Goal: Transaction & Acquisition: Purchase product/service

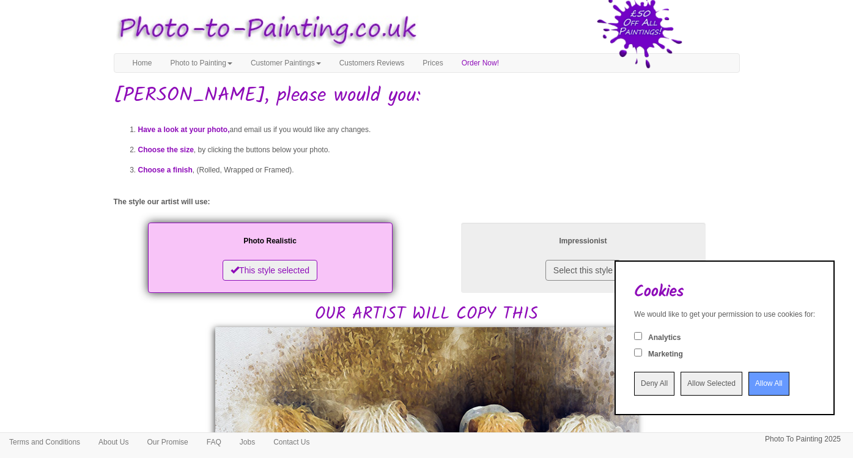
click at [748, 383] on input "Allow All" at bounding box center [768, 384] width 41 height 24
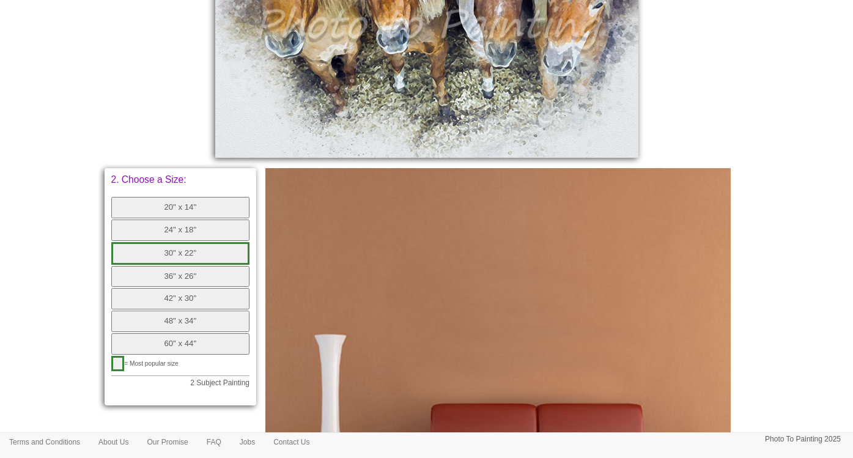
scroll to position [539, 0]
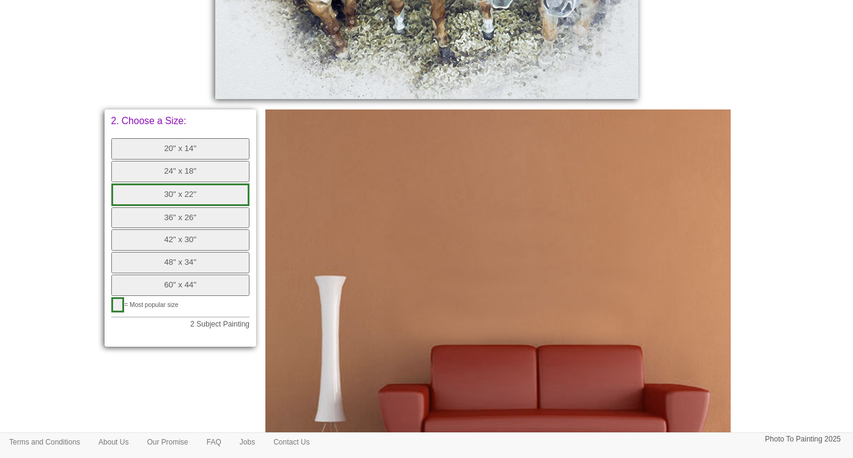
click at [194, 236] on button "42" x 30"" at bounding box center [180, 239] width 139 height 21
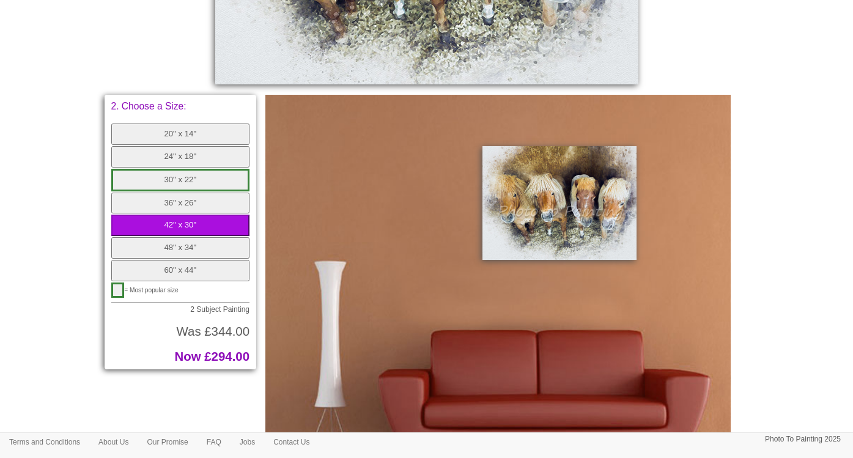
scroll to position [592, 0]
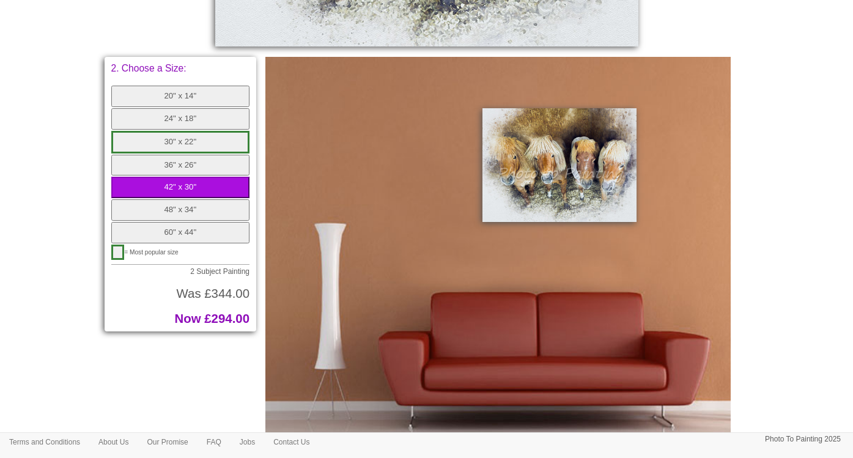
click at [173, 199] on button "48" x 34"" at bounding box center [180, 209] width 139 height 21
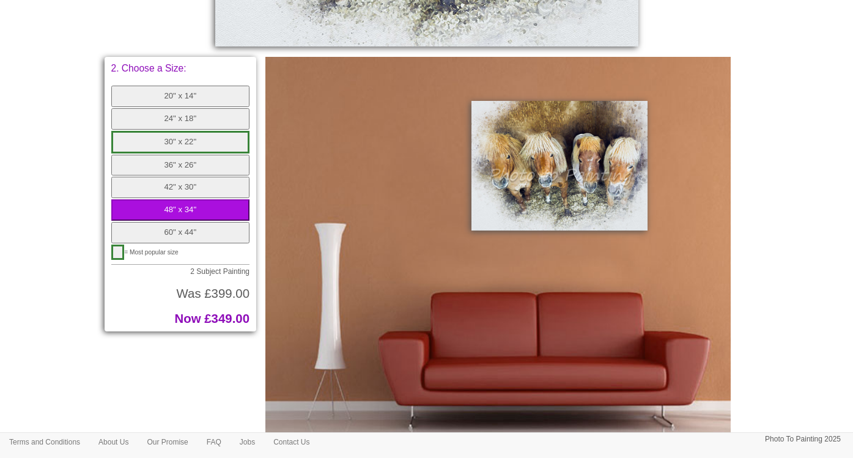
click at [167, 177] on button "42" x 30"" at bounding box center [180, 187] width 139 height 21
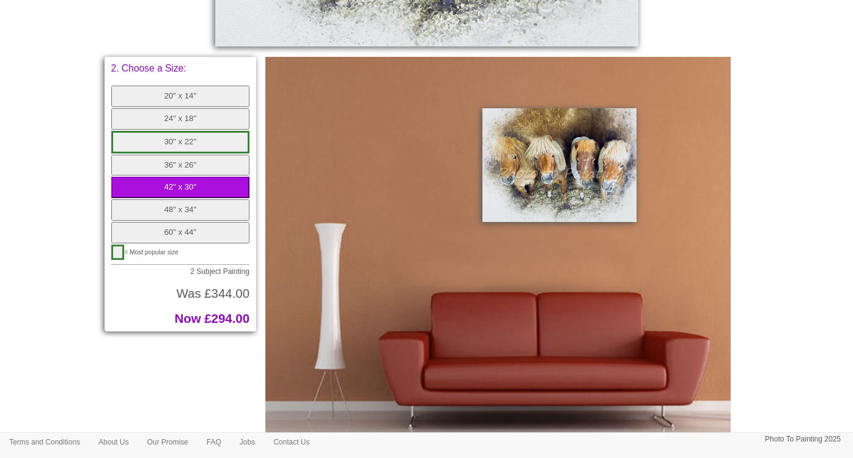
click at [171, 155] on button "36" x 26"" at bounding box center [180, 165] width 139 height 21
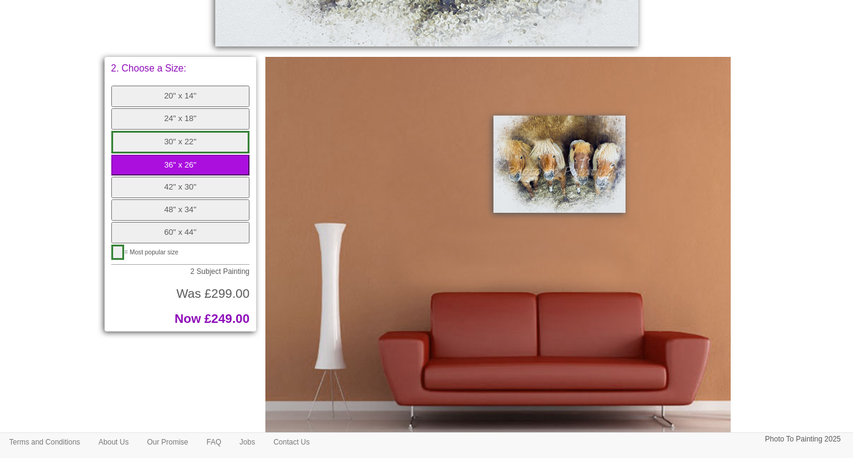
click at [171, 177] on button "42" x 30"" at bounding box center [180, 187] width 139 height 21
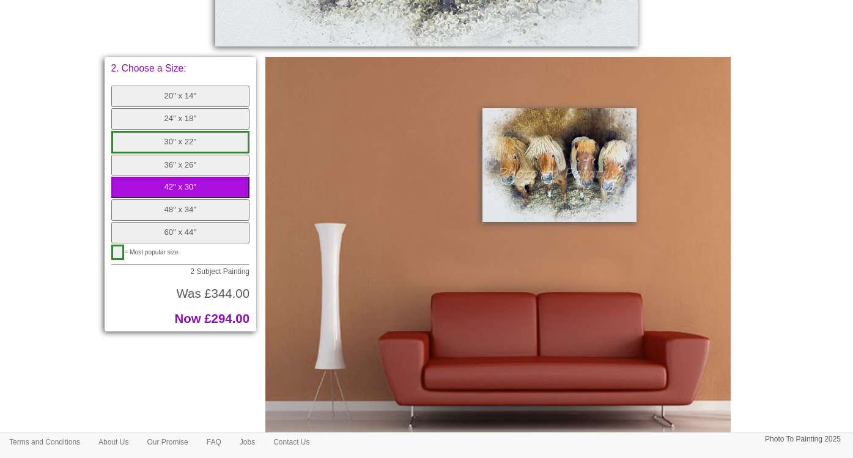
click at [176, 155] on button "36" x 26"" at bounding box center [180, 165] width 139 height 21
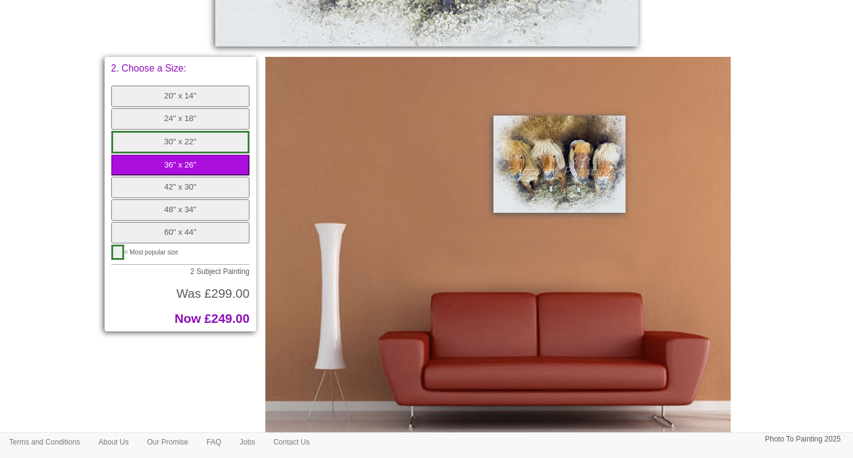
click at [180, 131] on button "30" x 22"" at bounding box center [180, 142] width 139 height 23
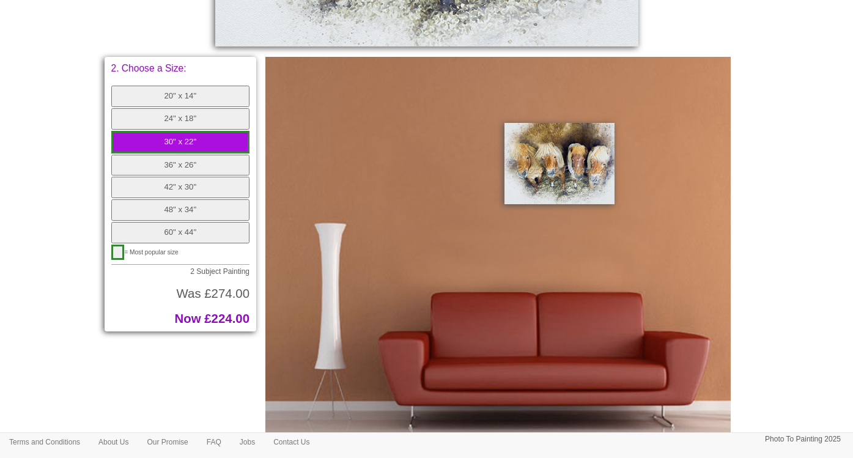
click at [177, 95] on button "20" x 14"" at bounding box center [180, 96] width 139 height 21
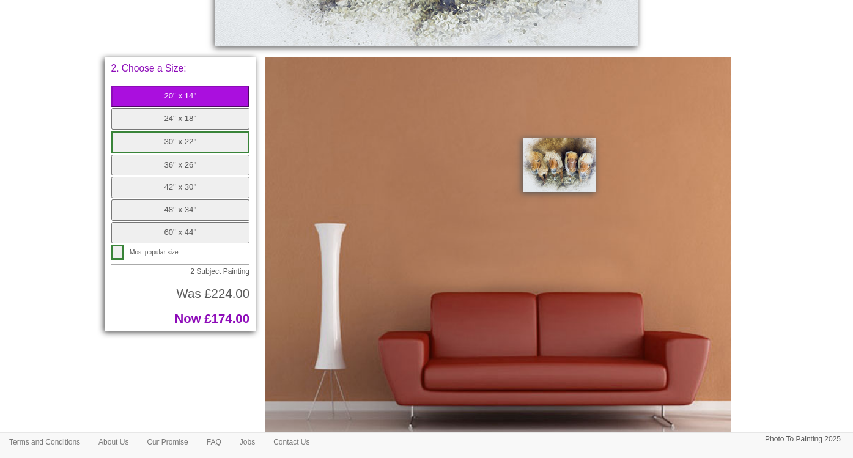
click at [179, 115] on button "24" x 18"" at bounding box center [180, 118] width 139 height 21
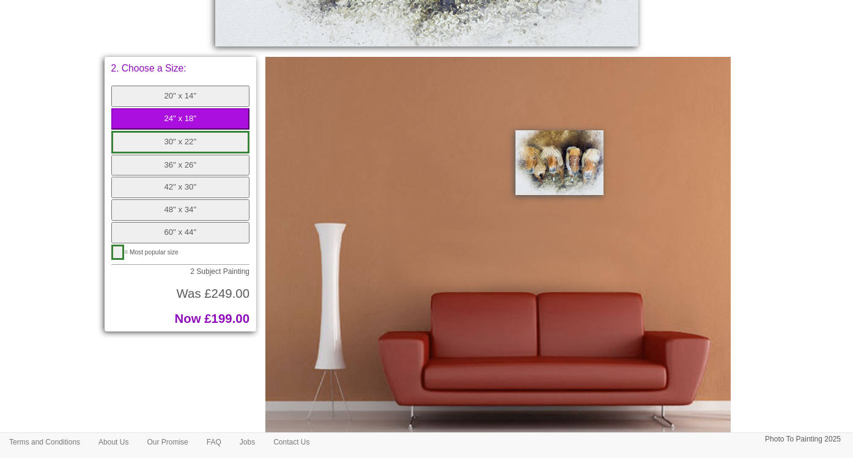
click at [180, 141] on button "30" x 22"" at bounding box center [180, 142] width 139 height 23
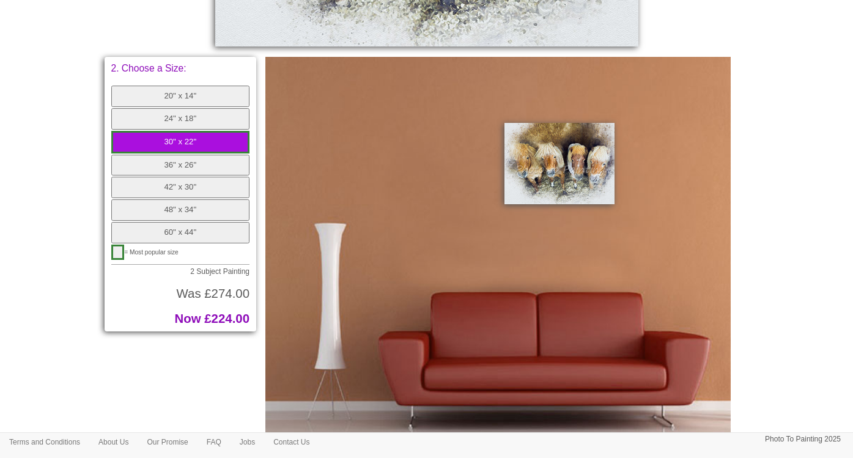
click at [180, 155] on button "36" x 26"" at bounding box center [180, 165] width 139 height 21
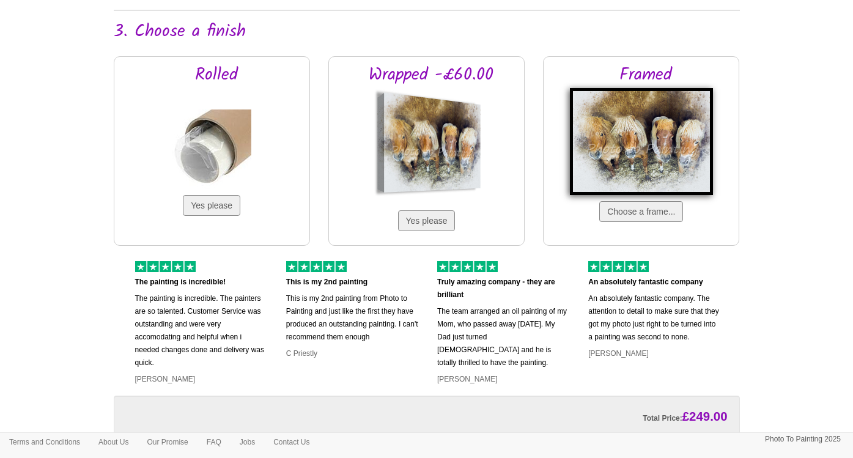
scroll to position [1045, 0]
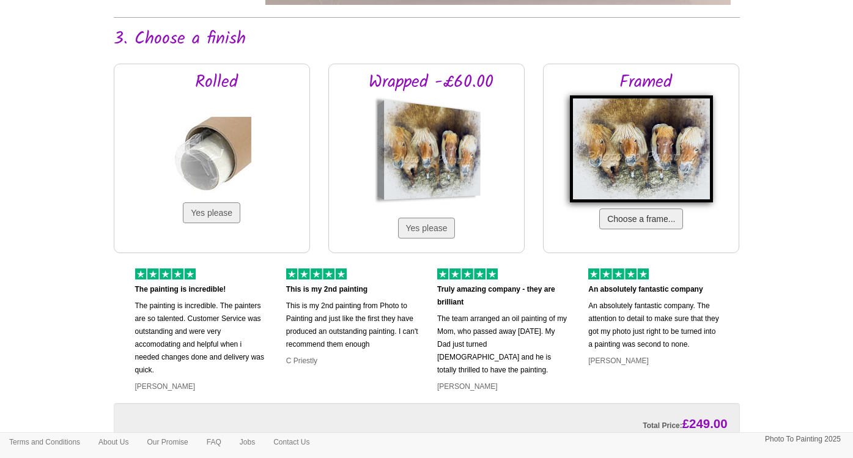
click at [645, 219] on button "Choose a frame..." at bounding box center [641, 218] width 84 height 21
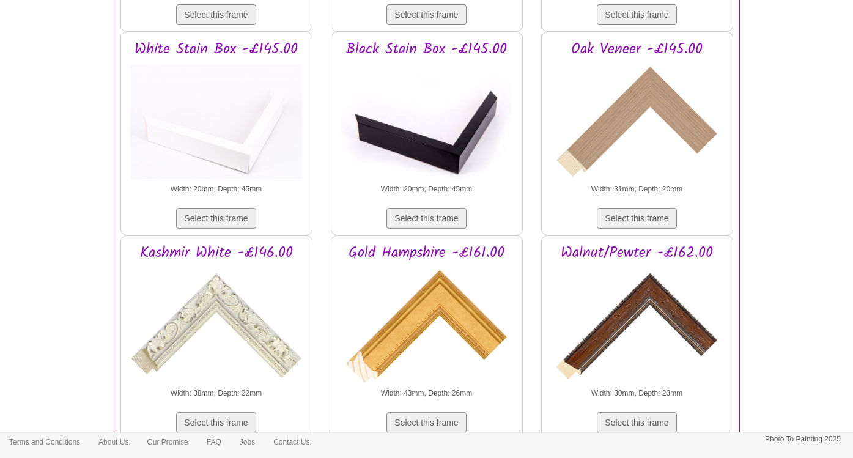
scroll to position [1428, 0]
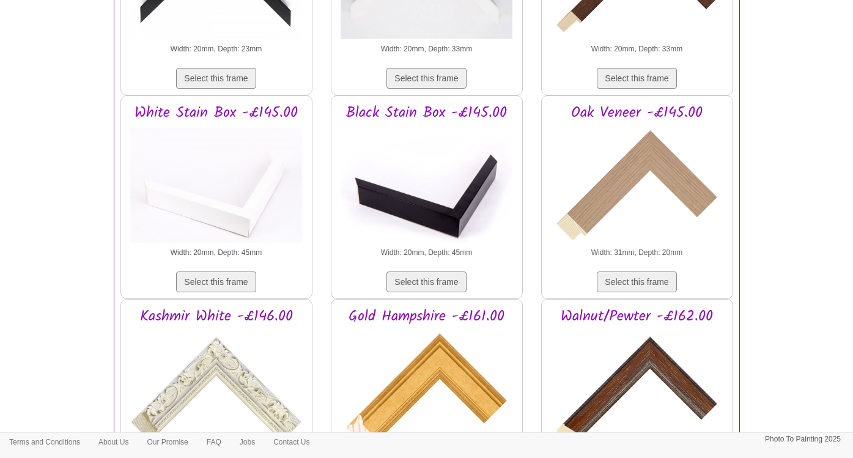
click at [651, 160] on img at bounding box center [637, 185] width 172 height 122
click at [643, 285] on button "Select this frame" at bounding box center [636, 281] width 79 height 21
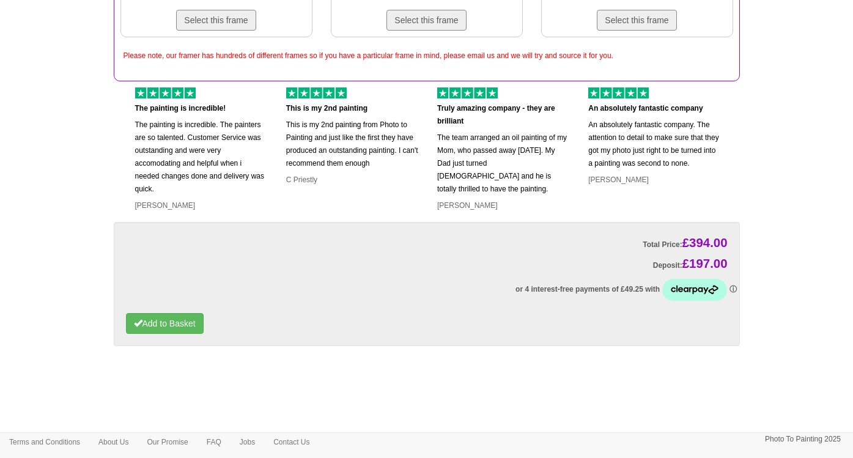
scroll to position [2413, 0]
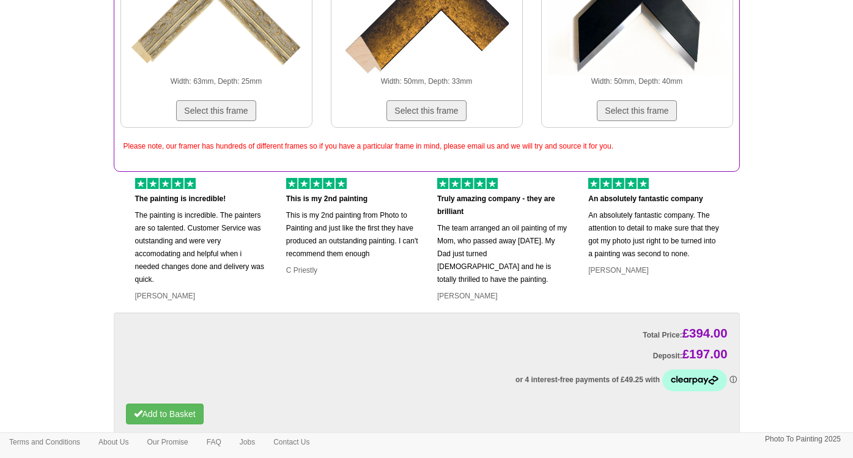
drag, startPoint x: 512, startPoint y: 298, endPoint x: 512, endPoint y: 319, distance: 21.4
click at [512, 306] on div "The painting is incredible! The painting is incredible. The painters are so tal…" at bounding box center [422, 242] width 617 height 128
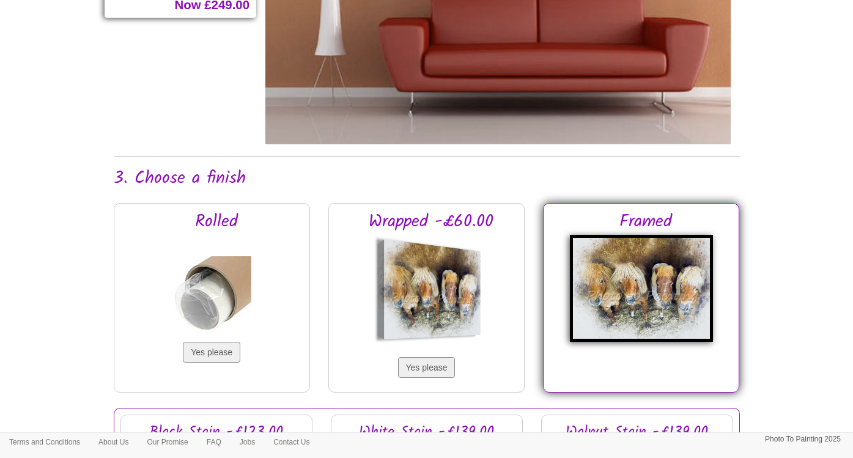
scroll to position [915, 0]
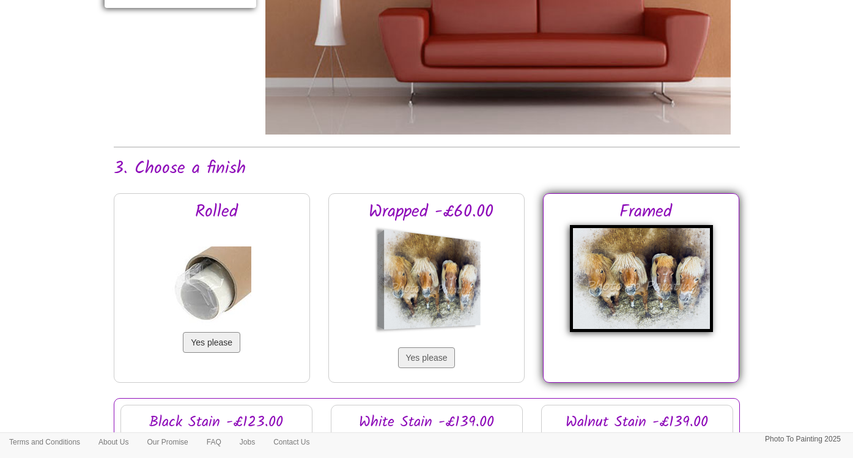
click at [210, 340] on button "Yes please" at bounding box center [211, 342] width 57 height 21
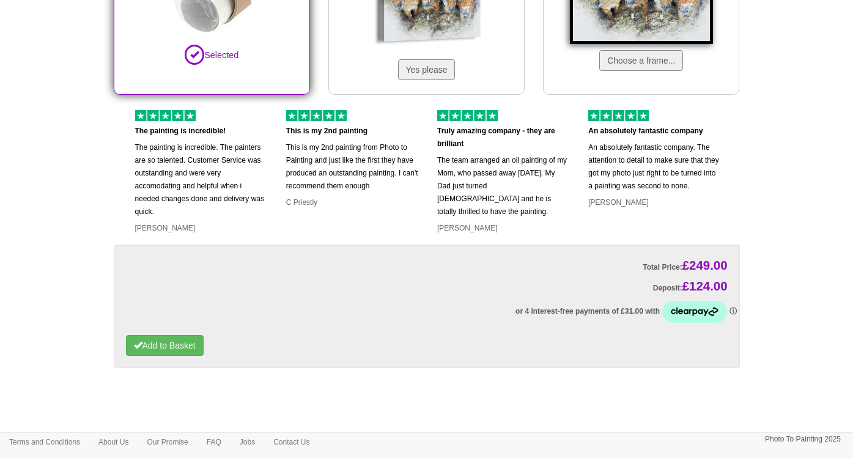
scroll to position [1225, 0]
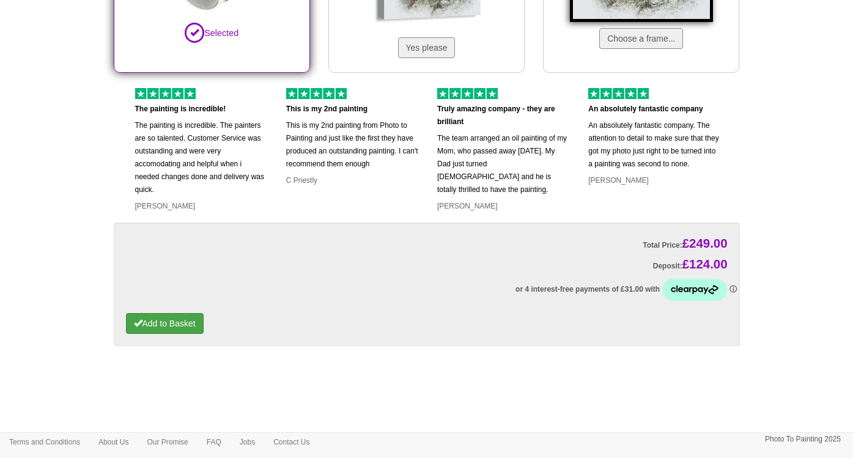
click at [188, 327] on button "Add to Basket" at bounding box center [165, 323] width 78 height 21
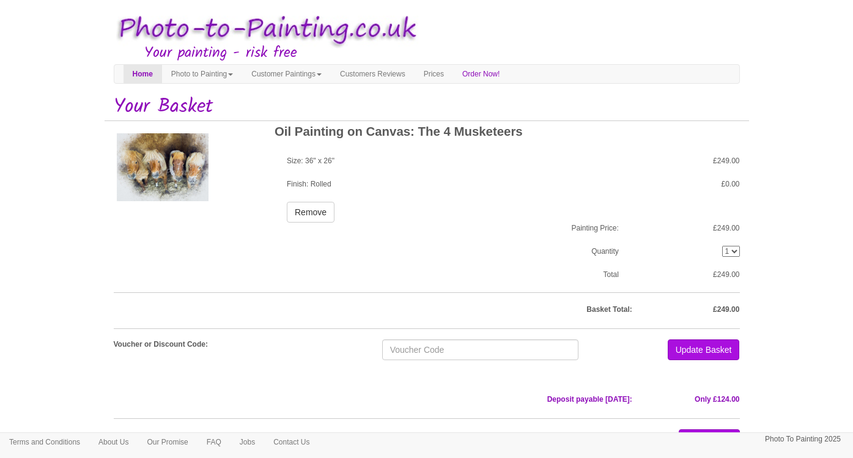
scroll to position [71, 0]
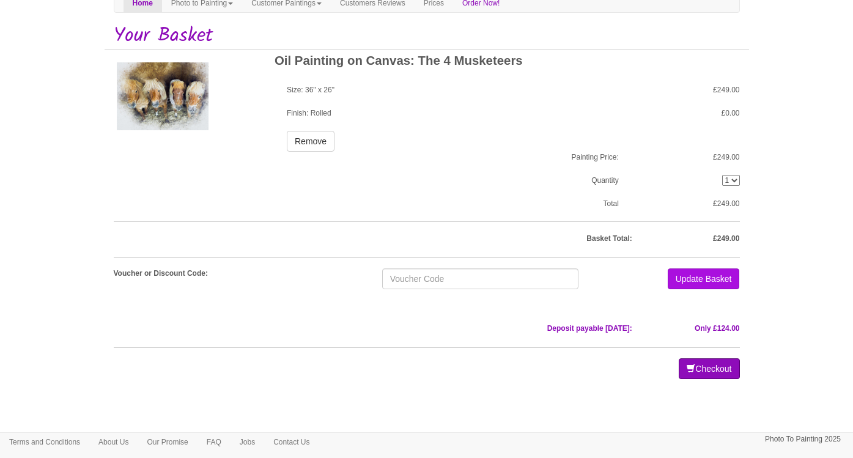
click at [711, 364] on button "Checkout" at bounding box center [709, 368] width 61 height 21
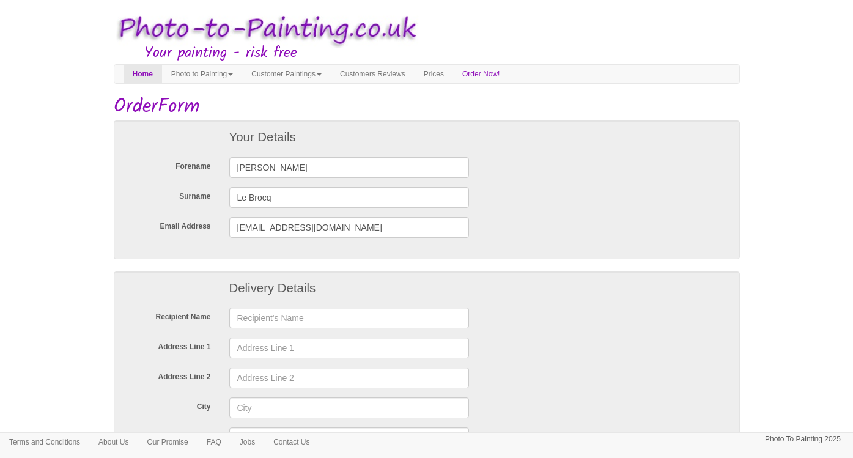
scroll to position [68, 0]
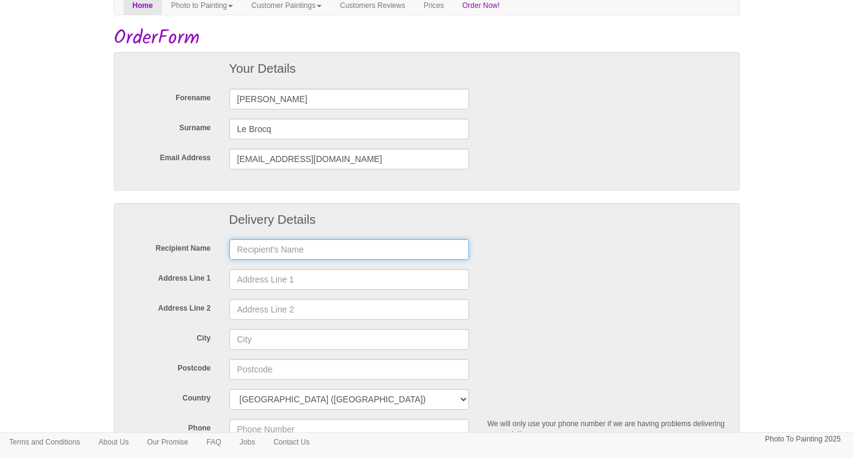
click at [458, 249] on input "text" at bounding box center [349, 249] width 240 height 21
type input "Kimberly Le Brocq"
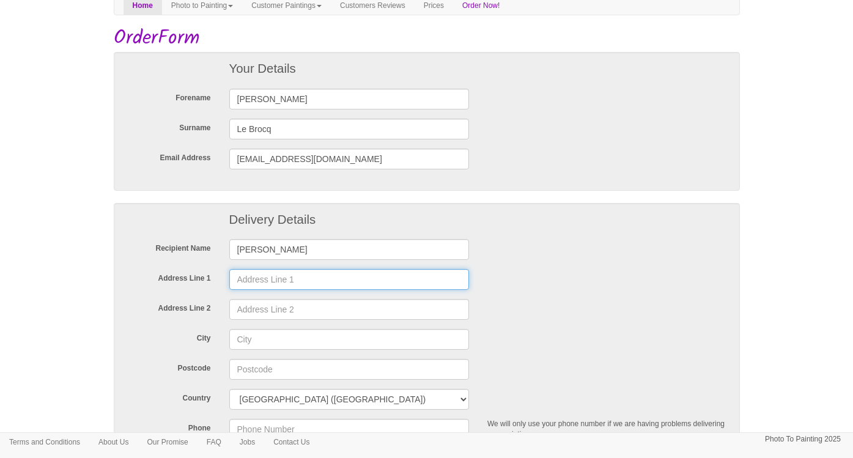
type input "No 1 Ellora"
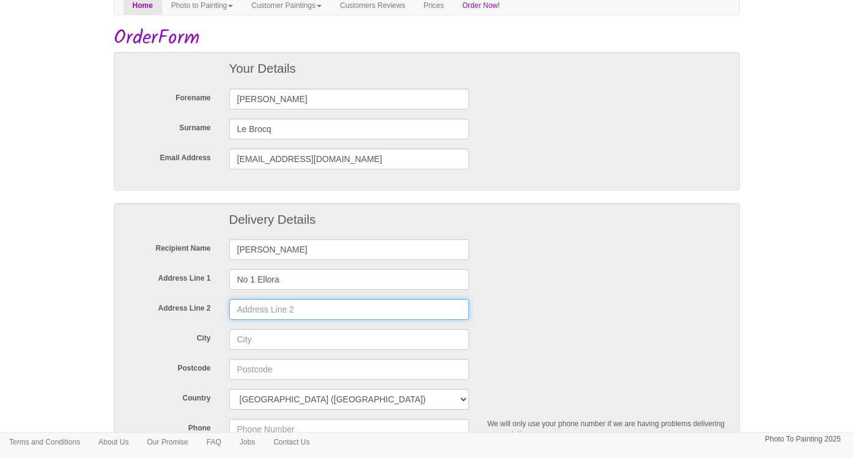
type input "Old St Johns Road"
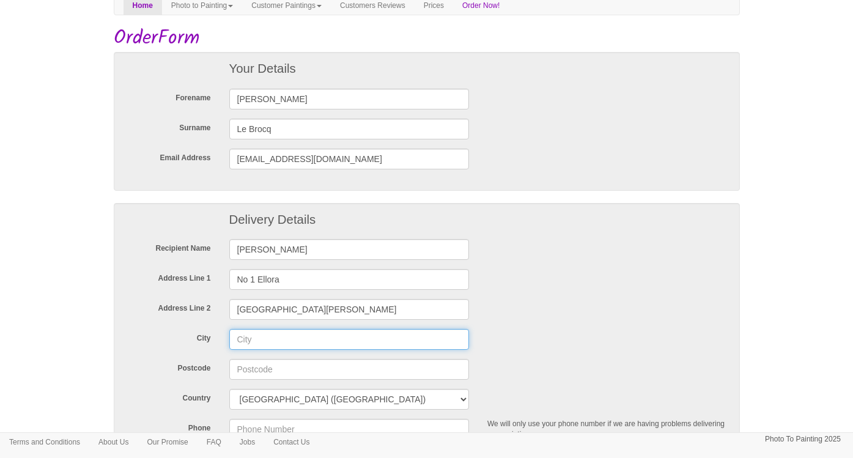
type input "St Helier"
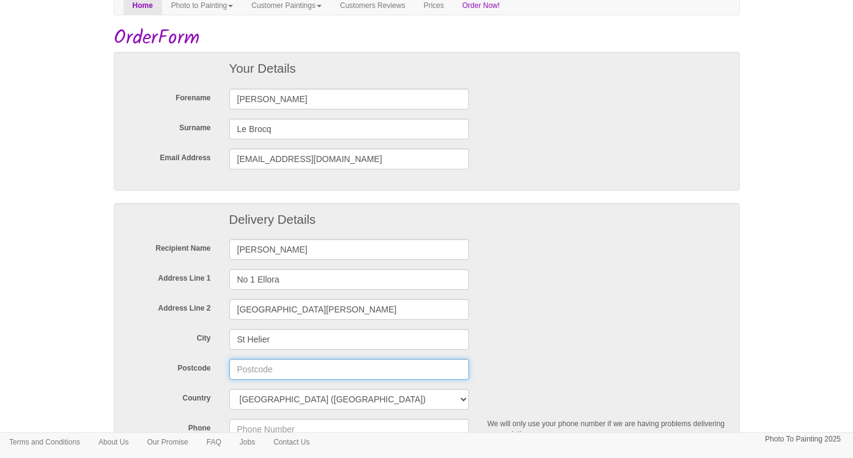
type input "JE23LG"
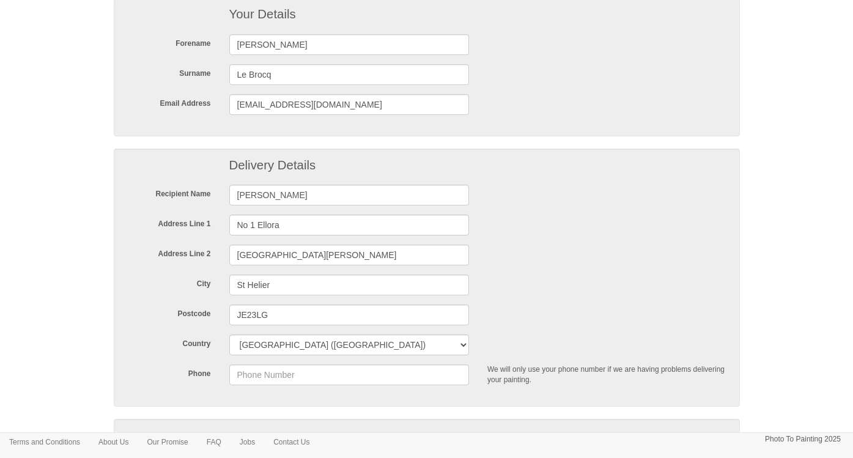
scroll to position [158, 0]
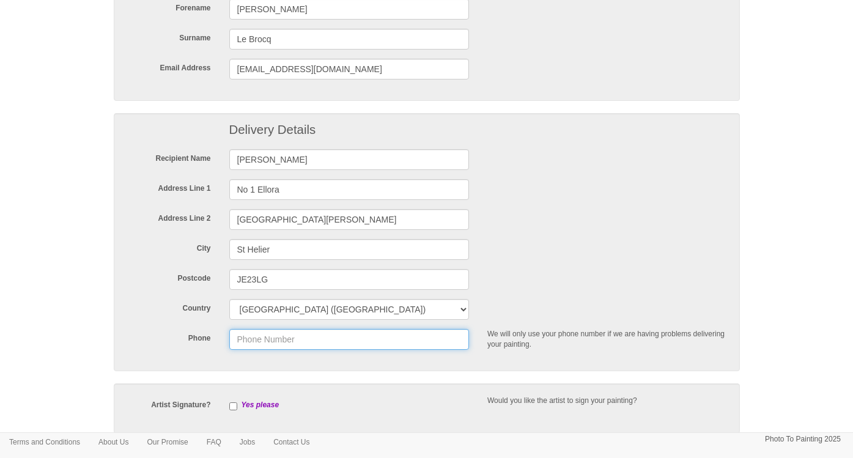
click at [457, 339] on input "Phone" at bounding box center [349, 339] width 240 height 21
type input "07797752290"
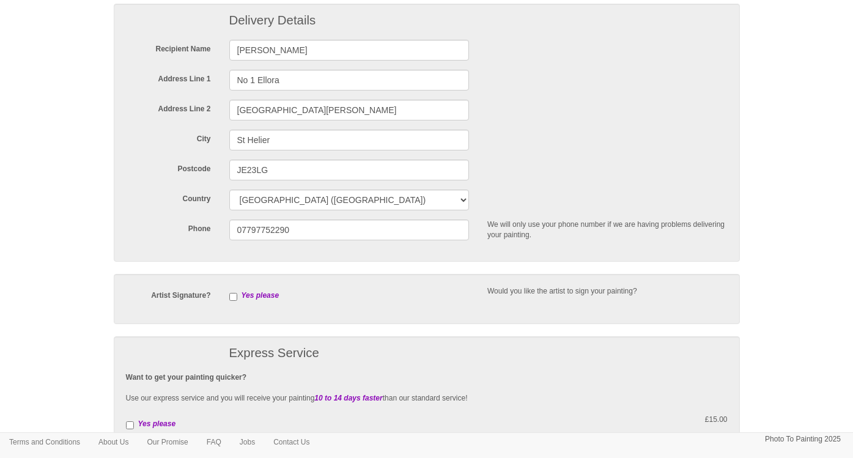
scroll to position [381, 0]
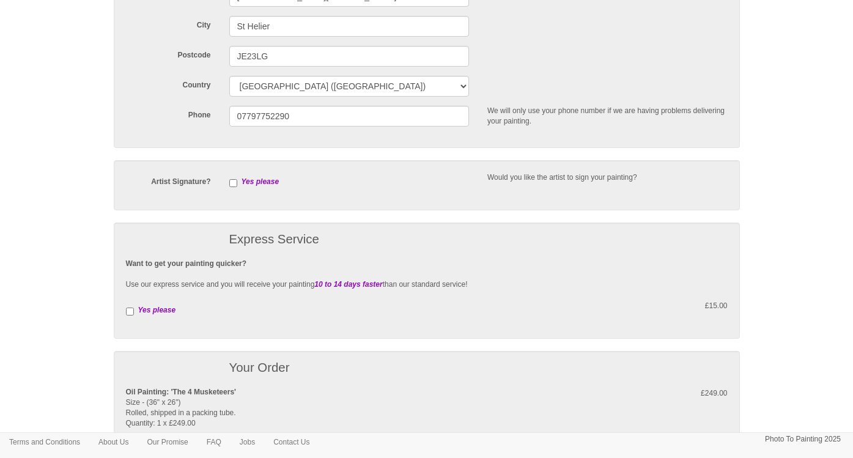
click at [234, 182] on input "checkbox" at bounding box center [233, 183] width 8 height 8
checkbox input "true"
click at [129, 309] on input "checkbox" at bounding box center [130, 311] width 8 height 8
checkbox input "true"
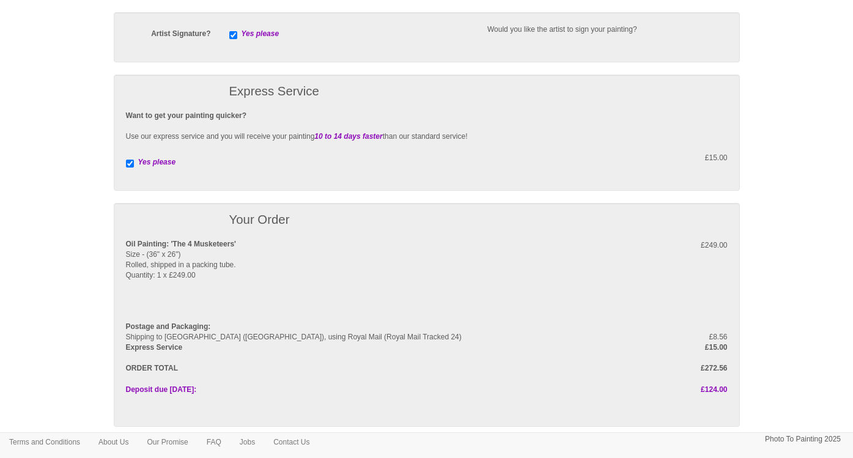
scroll to position [625, 0]
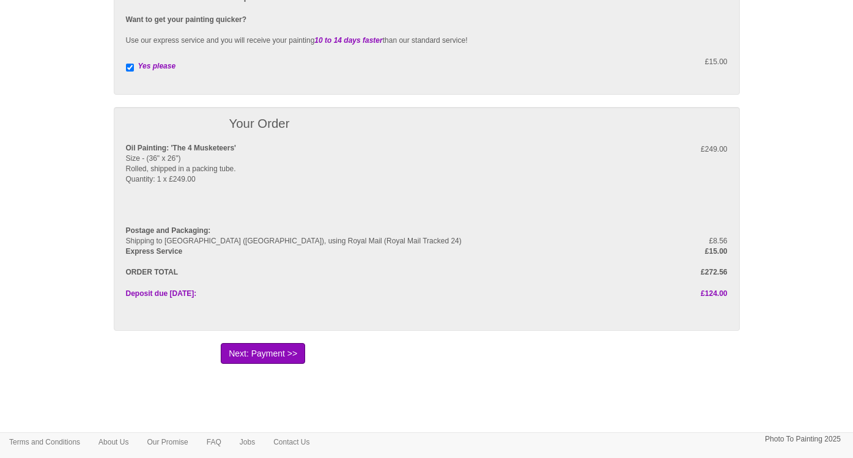
click at [267, 347] on button "Next: Payment >>" at bounding box center [263, 353] width 84 height 21
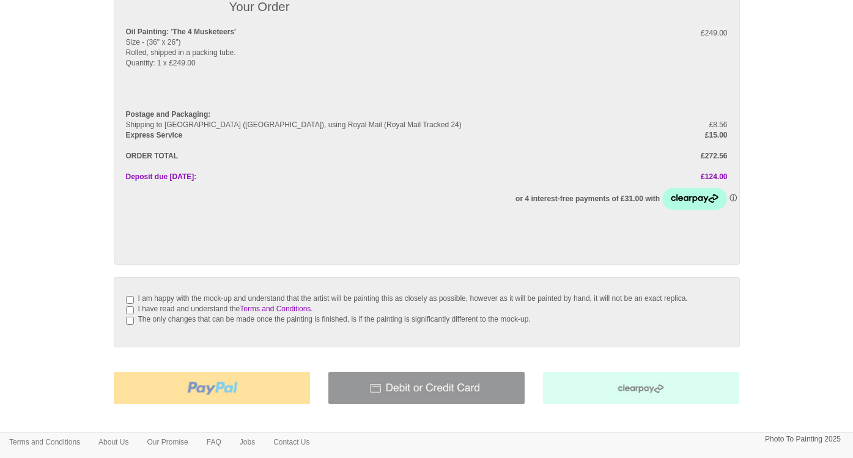
scroll to position [182, 0]
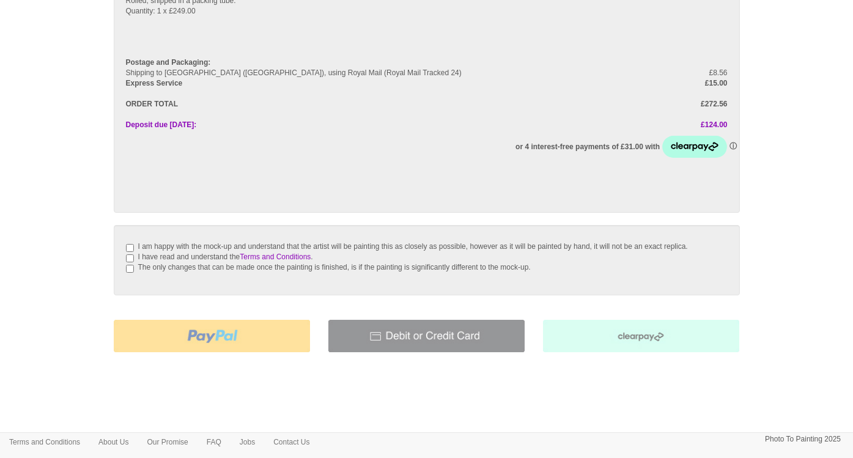
click at [130, 246] on input "I am happy with the mock-up and understand that the artist will be painting thi…" at bounding box center [130, 248] width 8 height 8
checkbox input "true"
click at [129, 262] on input "I have read and understand the Terms and Conditions ." at bounding box center [130, 258] width 8 height 8
checkbox input "true"
click at [130, 273] on input "The only changes that can be made once the painting is finished, is if the pain…" at bounding box center [130, 269] width 8 height 8
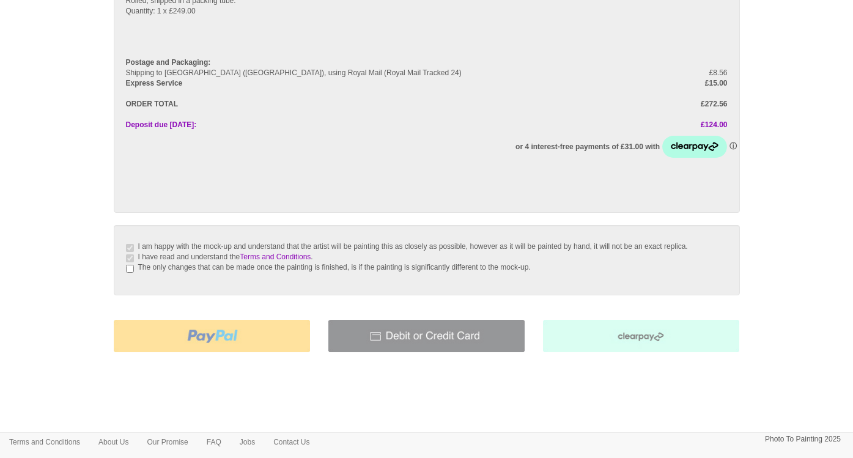
checkbox input "true"
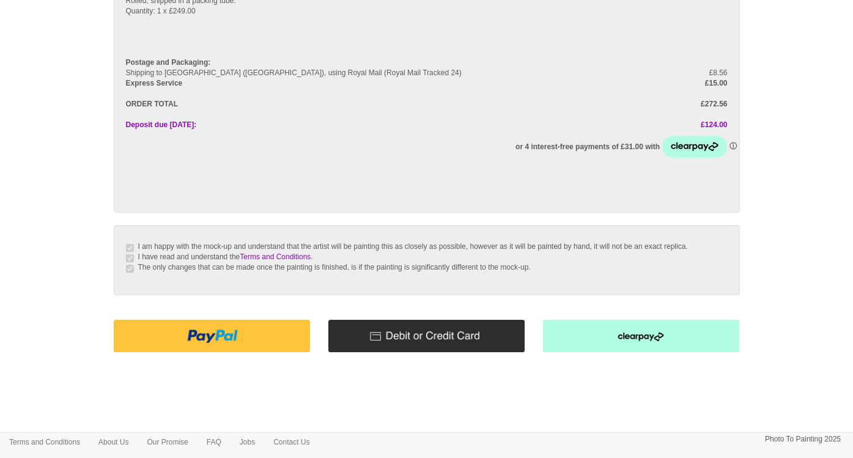
scroll to position [177, 0]
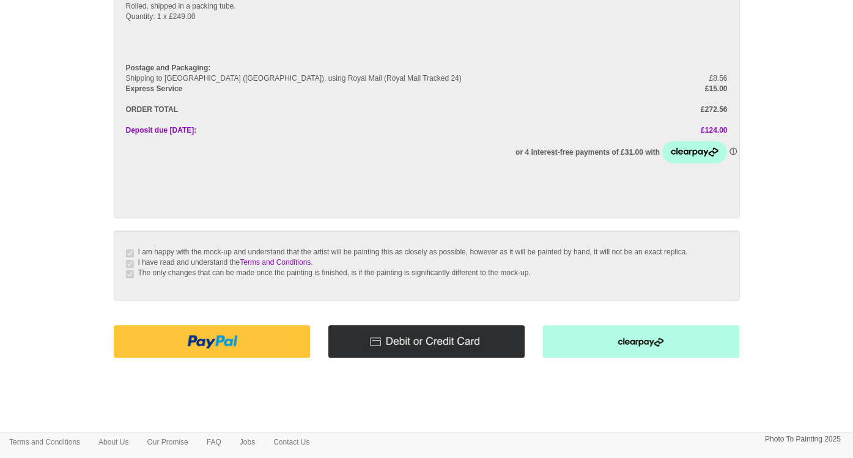
click at [257, 349] on img at bounding box center [212, 341] width 196 height 32
